Goal: Transaction & Acquisition: Purchase product/service

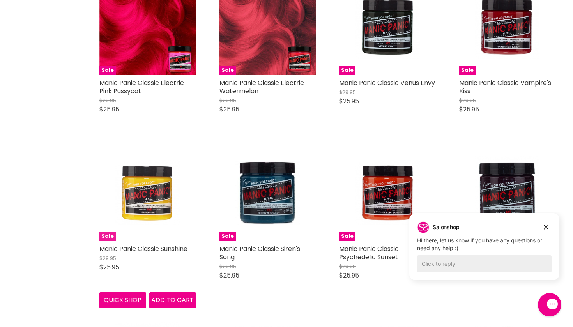
scroll to position [680, 0]
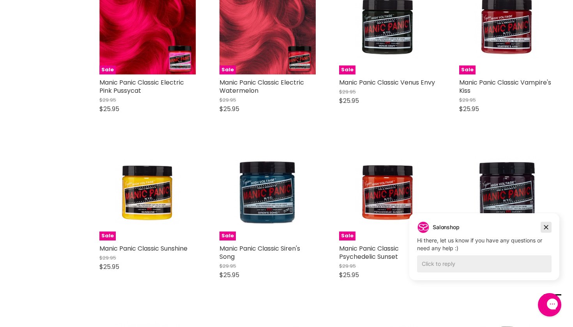
click at [545, 225] on icon "Dismiss campaign" at bounding box center [546, 226] width 8 height 9
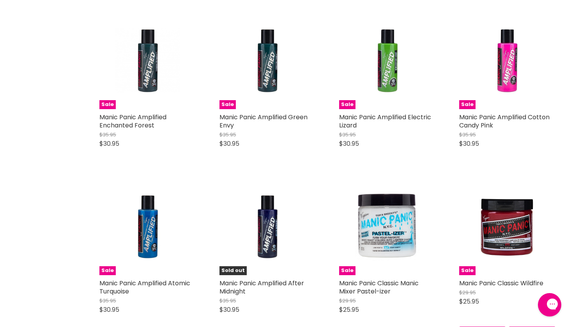
scroll to position [1629, 0]
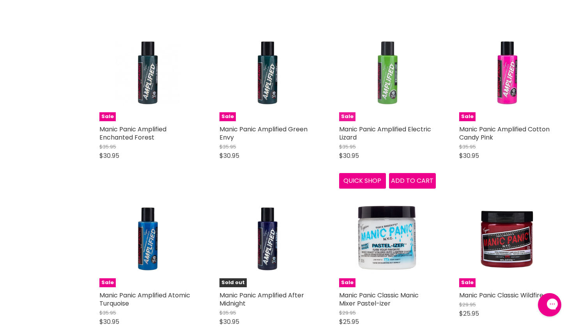
click at [394, 48] on img "Main content" at bounding box center [387, 73] width 64 height 97
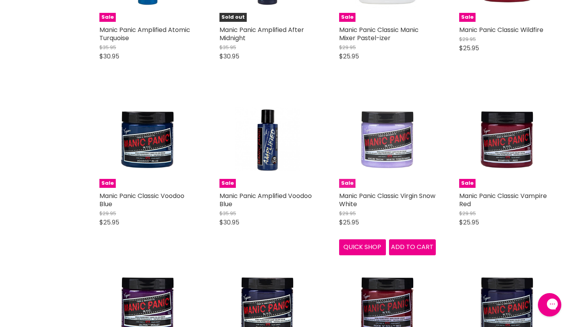
scroll to position [1897, 0]
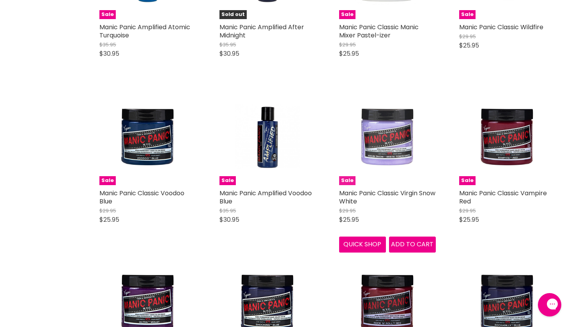
click at [382, 133] on img "Main content" at bounding box center [387, 136] width 64 height 97
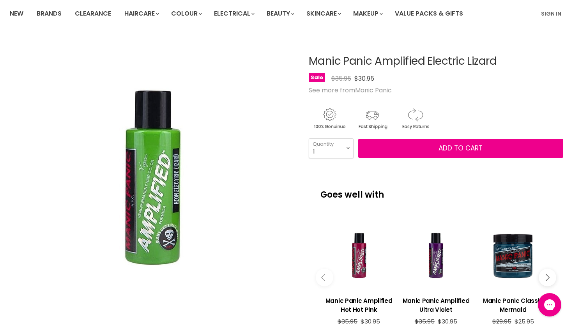
scroll to position [159, 0]
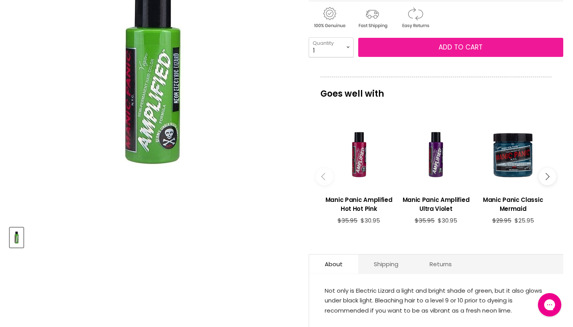
click at [460, 51] on span "Add to cart" at bounding box center [460, 46] width 44 height 9
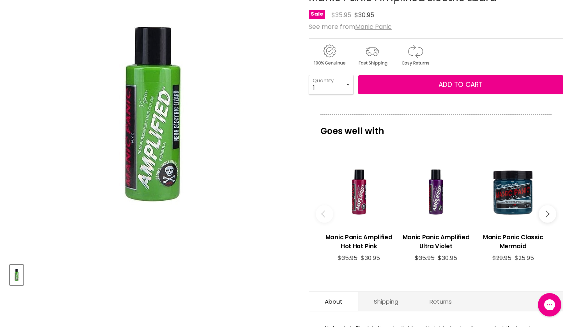
scroll to position [100, 0]
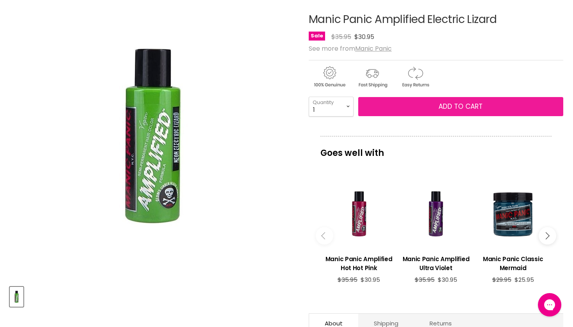
click at [441, 103] on span "Add to cart" at bounding box center [460, 106] width 44 height 9
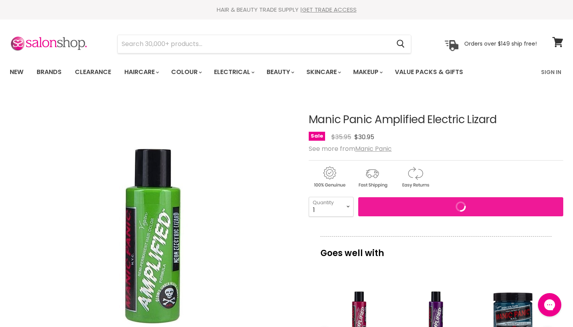
scroll to position [0, 0]
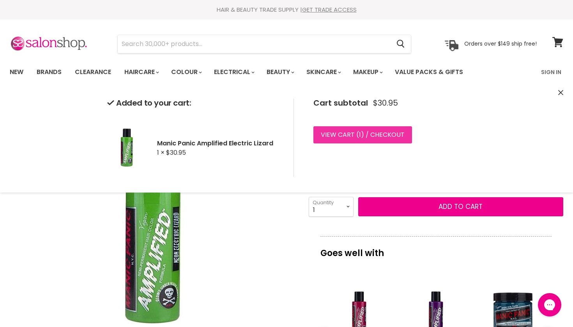
click at [370, 131] on link "View cart ( 1 ) / Checkout" at bounding box center [362, 134] width 99 height 17
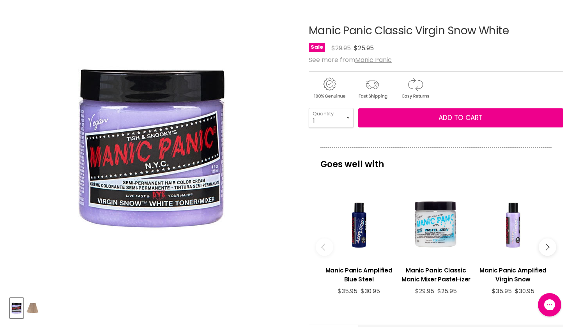
scroll to position [90, 0]
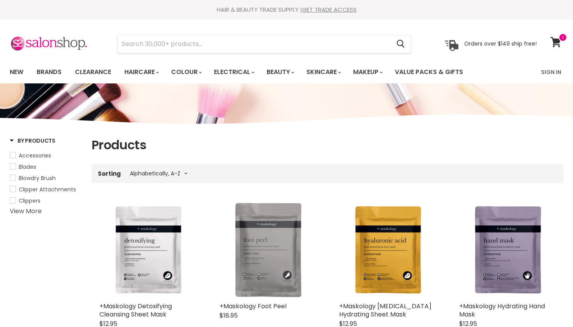
select select "title-ascending"
